Goal: Information Seeking & Learning: Find specific fact

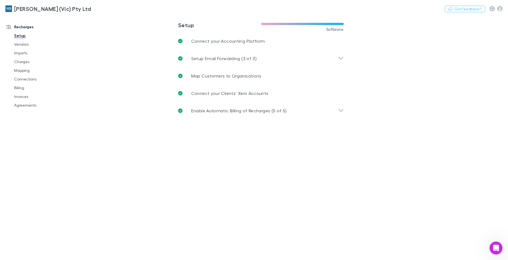
click at [502, 8] on div "Nothing Got Feedback?" at bounding box center [476, 8] width 63 height 7
click at [498, 10] on icon "button" at bounding box center [499, 8] width 5 height 5
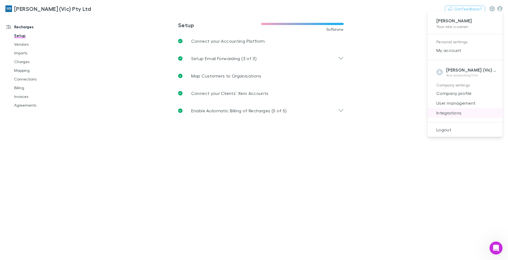
click at [448, 111] on span "Integrations" at bounding box center [465, 113] width 66 height 7
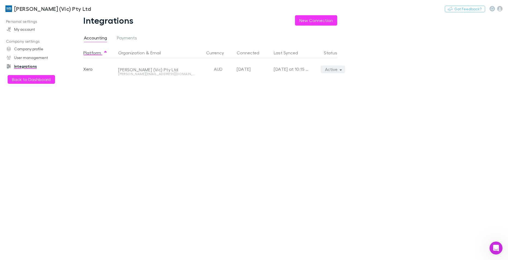
click at [339, 69] on icon "button" at bounding box center [340, 70] width 2 height 4
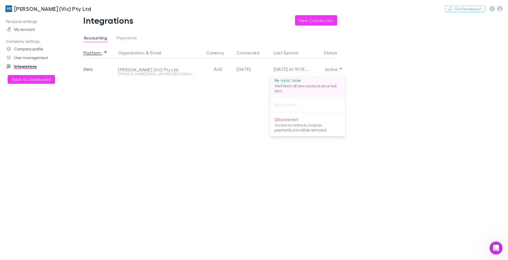
click at [294, 82] on p "Re-sync now" at bounding box center [307, 80] width 66 height 7
click at [219, 201] on div at bounding box center [254, 130] width 508 height 260
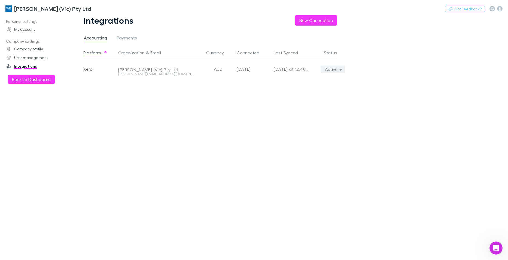
click at [341, 69] on icon "button" at bounding box center [340, 70] width 2 height 4
click at [237, 181] on div at bounding box center [254, 130] width 508 height 260
click at [32, 8] on h3 "[PERSON_NAME] (Vic) Pty Ltd" at bounding box center [52, 8] width 77 height 7
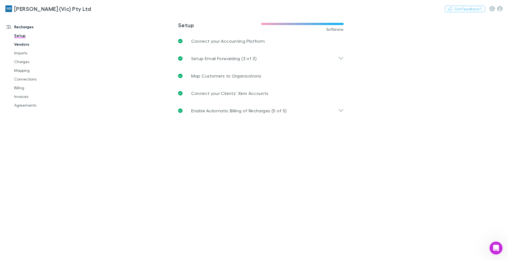
click at [19, 45] on link "Vendors" at bounding box center [41, 44] width 65 height 9
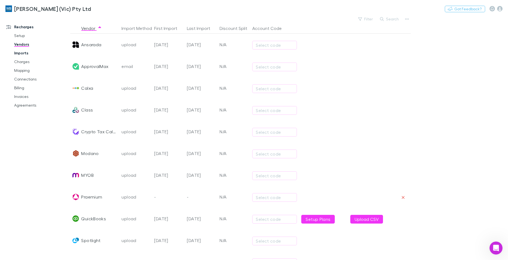
click at [23, 52] on link "Imports" at bounding box center [41, 53] width 65 height 9
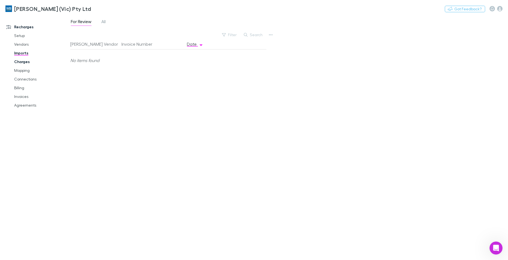
click at [23, 63] on link "Charges" at bounding box center [41, 61] width 65 height 9
click at [23, 72] on link "Mapping" at bounding box center [41, 70] width 65 height 9
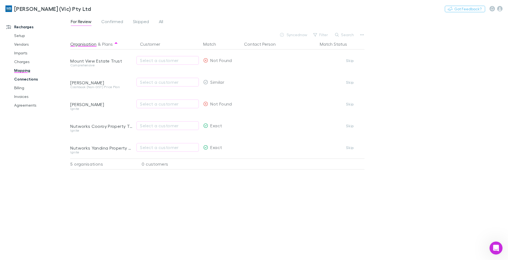
click at [26, 80] on link "Connections" at bounding box center [41, 79] width 65 height 9
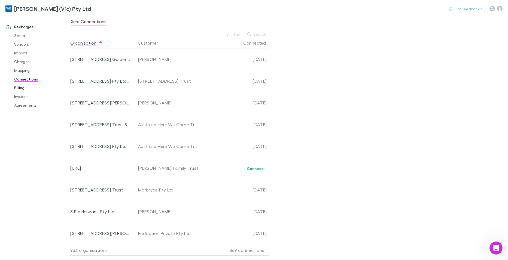
click at [20, 90] on link "Billing" at bounding box center [41, 88] width 65 height 9
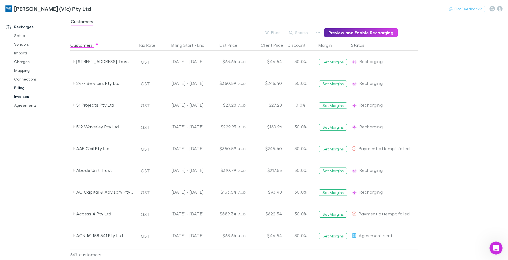
click at [22, 98] on link "Invoices" at bounding box center [41, 96] width 65 height 9
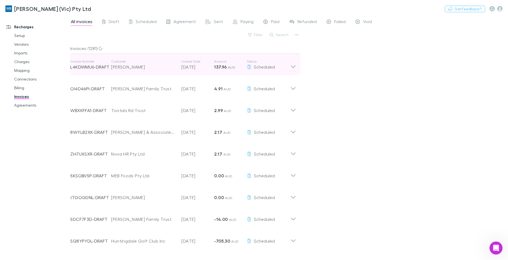
click at [295, 66] on icon at bounding box center [293, 64] width 6 height 11
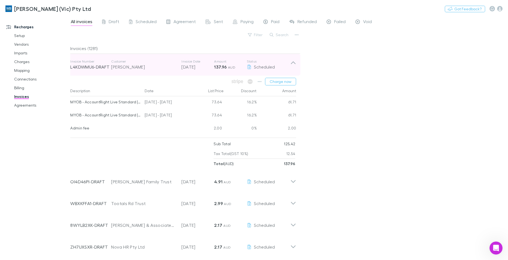
click at [295, 65] on icon at bounding box center [293, 64] width 6 height 11
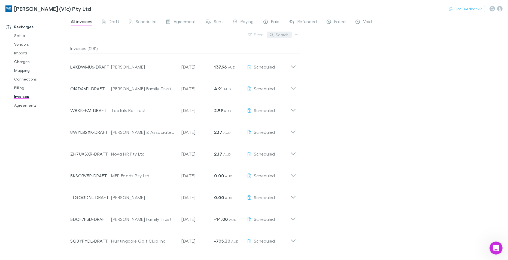
click at [280, 36] on button "Search" at bounding box center [279, 35] width 25 height 7
paste input "**********"
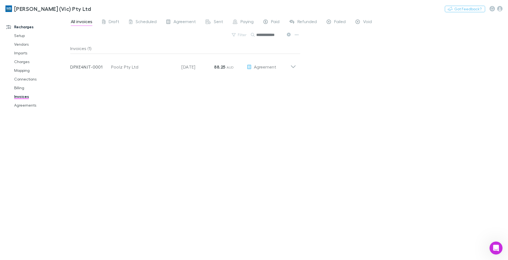
type input "**********"
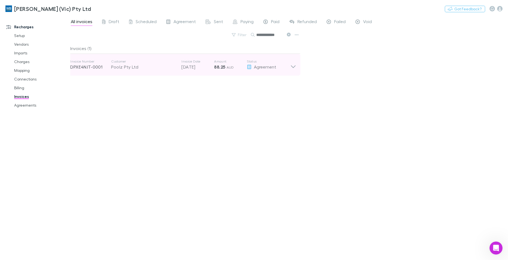
click at [293, 66] on icon at bounding box center [293, 64] width 6 height 11
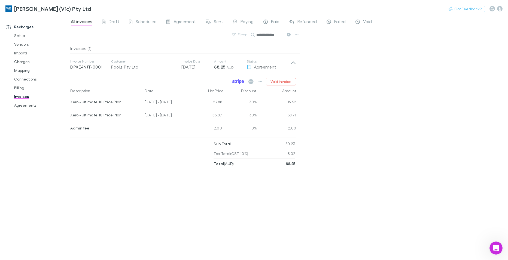
click at [238, 80] on icon at bounding box center [238, 79] width 1 height 1
click at [260, 80] on icon "button" at bounding box center [260, 81] width 4 height 4
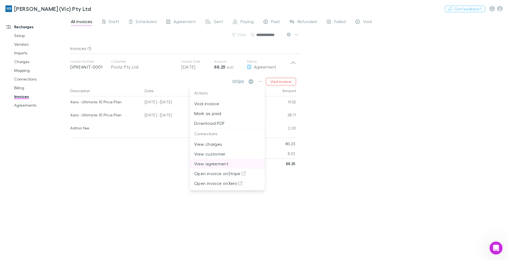
click at [221, 161] on p "View agreement" at bounding box center [227, 164] width 66 height 7
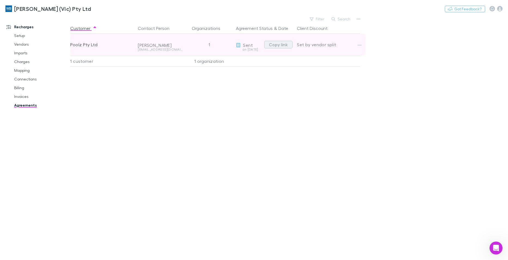
drag, startPoint x: 281, startPoint y: 45, endPoint x: 76, endPoint y: 83, distance: 209.0
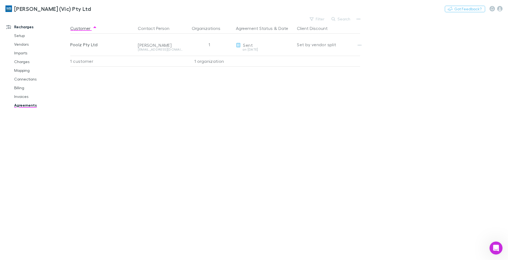
click at [0, 0] on button "Copy link" at bounding box center [0, 0] width 0 height 0
click at [23, 96] on link "Invoices" at bounding box center [41, 96] width 65 height 9
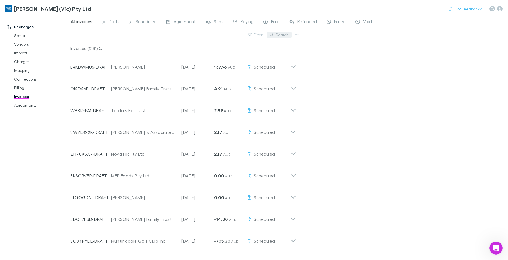
click at [281, 34] on button "Search" at bounding box center [279, 35] width 25 height 7
paste input "**********"
type input "**********"
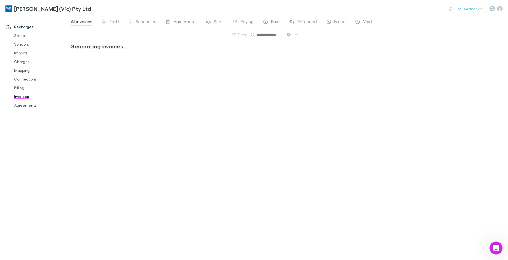
scroll to position [0, 2]
click at [288, 33] on icon at bounding box center [289, 35] width 4 height 4
click at [282, 35] on button "Search" at bounding box center [279, 35] width 25 height 7
paste input "**********"
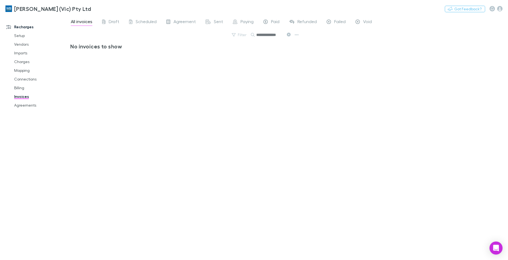
click at [289, 35] on icon at bounding box center [289, 35] width 4 height 4
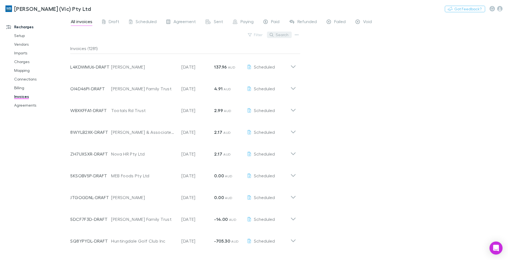
click at [281, 33] on button "Search" at bounding box center [279, 35] width 25 height 7
click at [285, 36] on button "Search" at bounding box center [279, 35] width 25 height 7
paste input "**********"
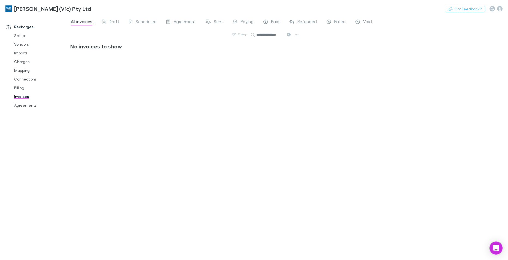
type input "**********"
click at [287, 34] on icon at bounding box center [289, 35] width 4 height 4
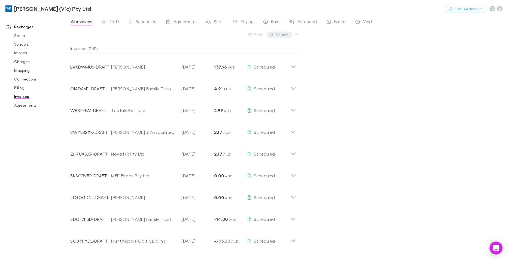
click at [279, 35] on button "Search" at bounding box center [279, 35] width 25 height 7
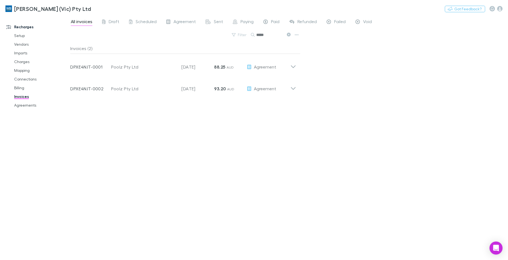
click at [288, 35] on icon at bounding box center [289, 35] width 4 height 4
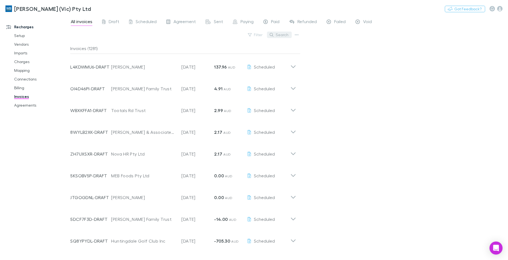
click at [287, 35] on button "Search" at bounding box center [279, 35] width 25 height 7
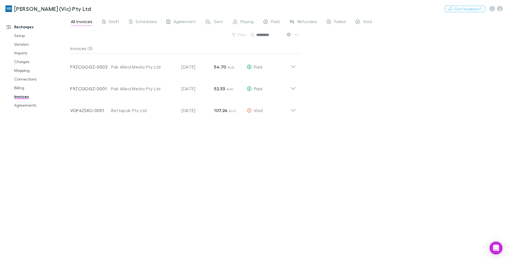
type input "*********"
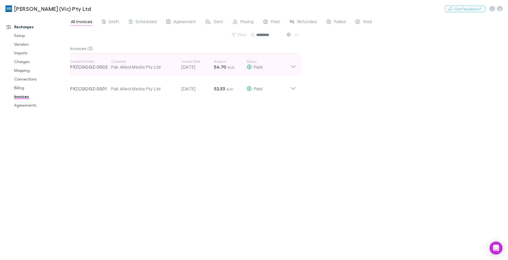
click at [292, 66] on icon at bounding box center [293, 66] width 5 height 3
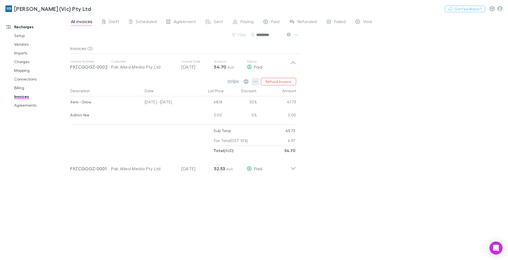
click at [255, 81] on icon "button" at bounding box center [255, 81] width 4 height 4
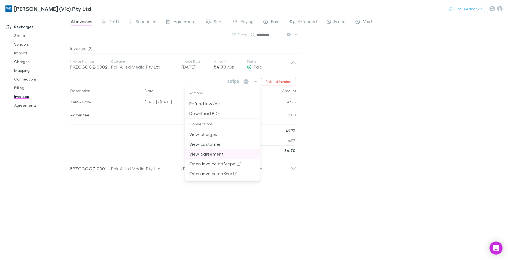
click at [209, 153] on p "View agreement" at bounding box center [222, 154] width 66 height 7
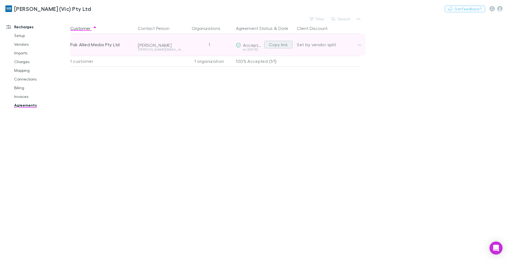
drag, startPoint x: 277, startPoint y: 46, endPoint x: 234, endPoint y: 55, distance: 43.1
click at [276, 46] on button "Copy link" at bounding box center [278, 45] width 28 height 8
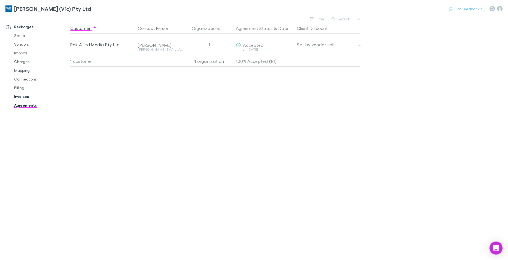
click at [22, 96] on link "Invoices" at bounding box center [41, 96] width 65 height 9
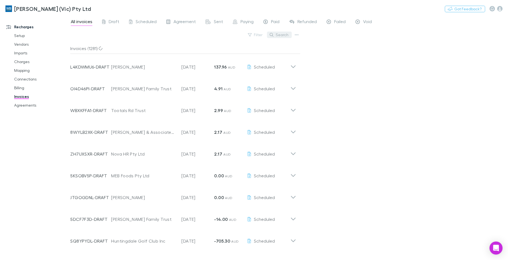
click at [282, 33] on button "Search" at bounding box center [279, 35] width 25 height 7
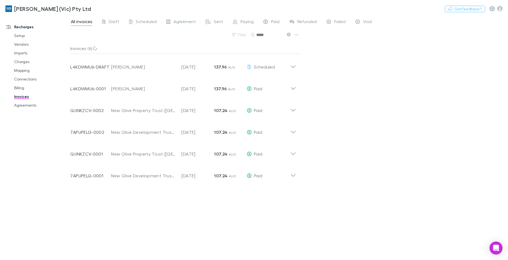
type input "******"
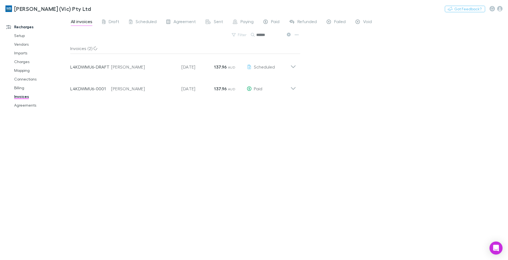
click at [249, 166] on div "Invoices (2) Invoice Number L4KDWMU6-DRAFT Customer Oliver, Damien Mark Invoice…" at bounding box center [185, 149] width 230 height 213
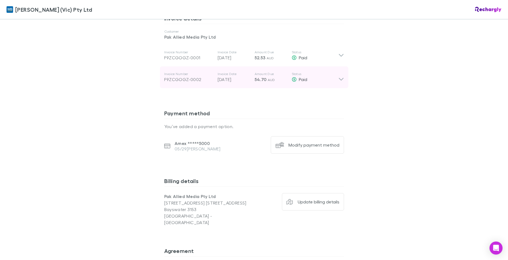
scroll to position [299, 0]
